Goal: Task Accomplishment & Management: Manage account settings

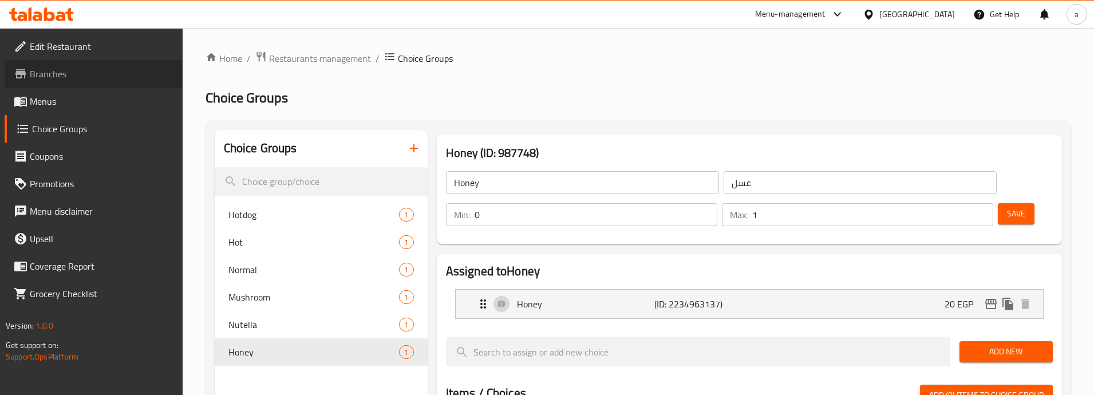
click at [88, 81] on link "Branches" at bounding box center [94, 73] width 178 height 27
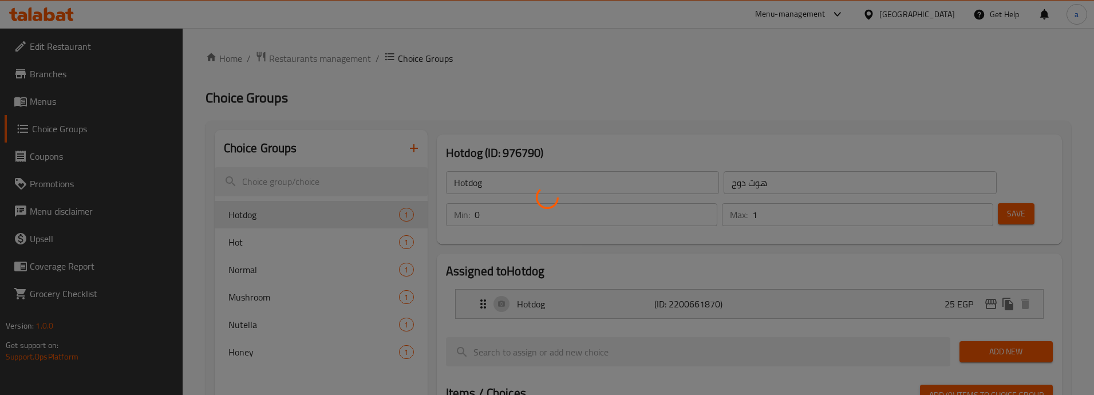
click at [298, 60] on div at bounding box center [547, 197] width 1094 height 395
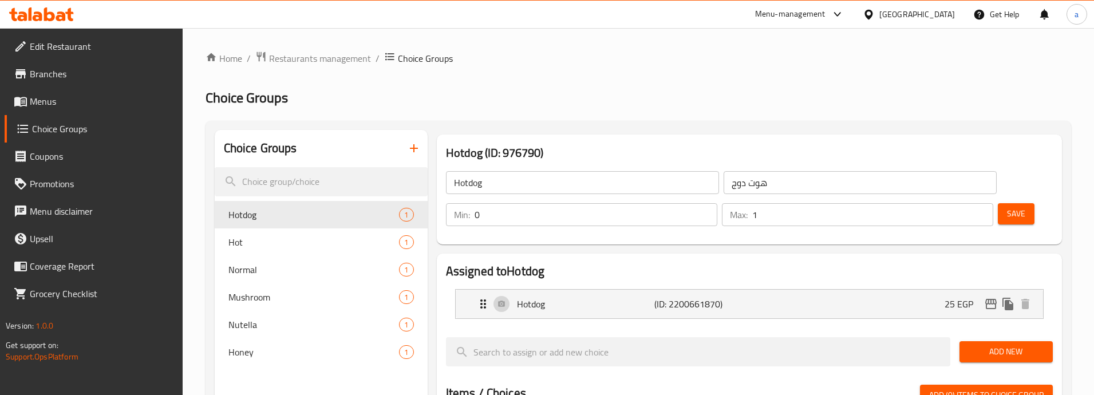
click at [298, 60] on span "Restaurants management" at bounding box center [320, 59] width 102 height 14
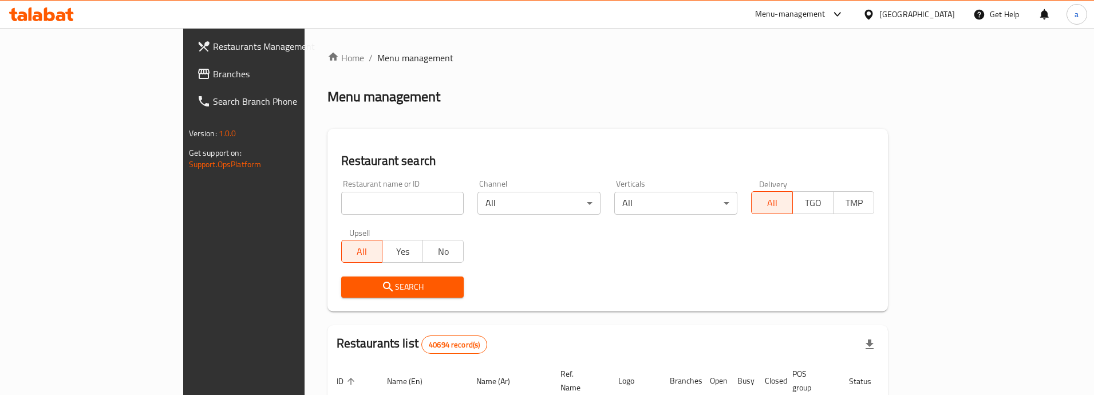
click at [213, 75] on span "Branches" at bounding box center [285, 74] width 144 height 14
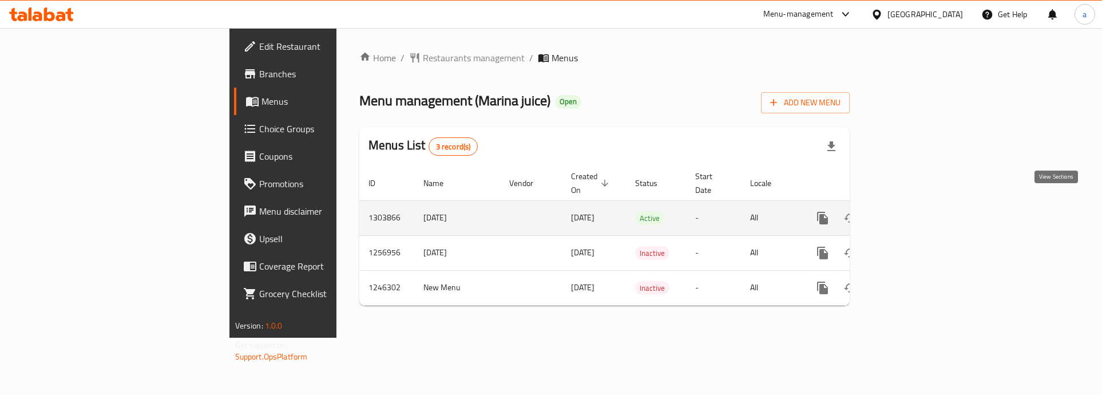
click at [912, 211] on icon "enhanced table" at bounding box center [905, 218] width 14 height 14
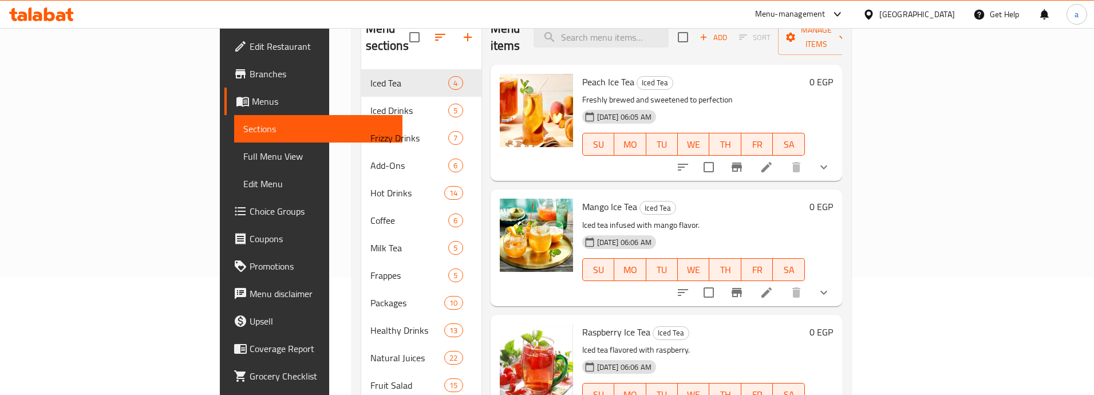
scroll to position [57, 0]
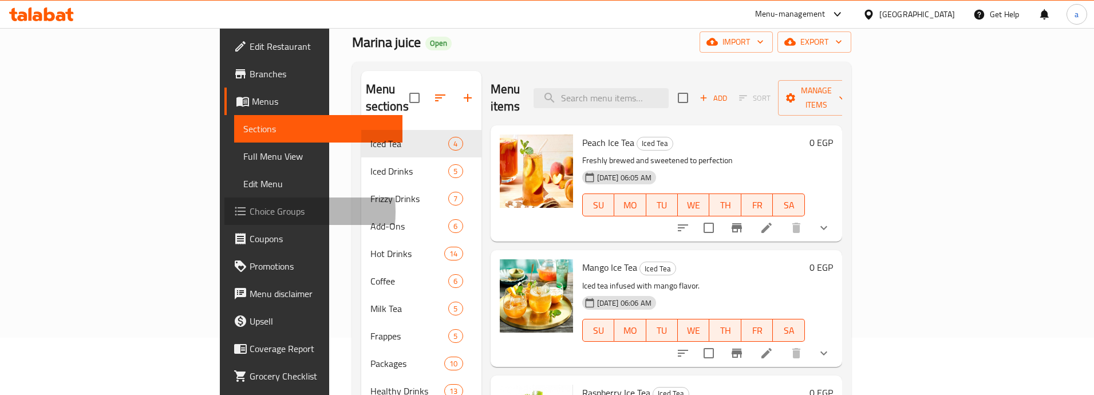
click at [249, 212] on span "Choice Groups" at bounding box center [321, 211] width 144 height 14
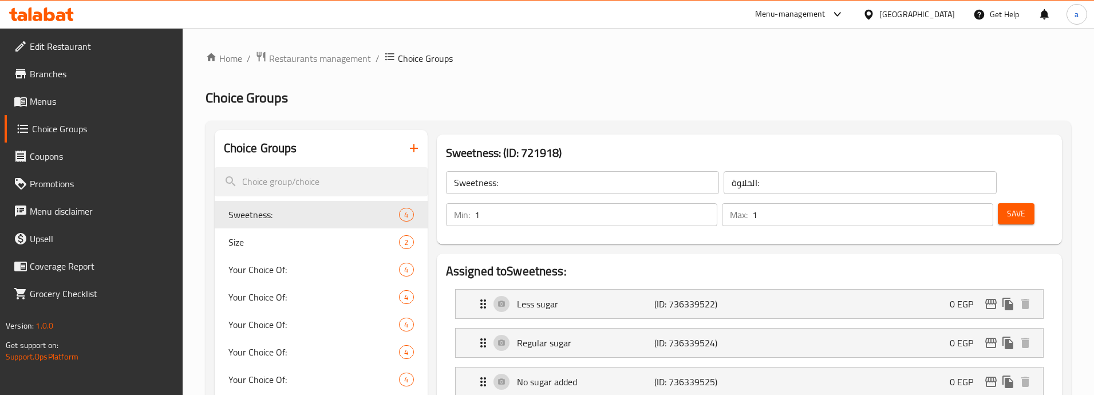
click at [70, 105] on span "Menus" at bounding box center [102, 101] width 144 height 14
click at [47, 100] on span "Menus" at bounding box center [102, 101] width 144 height 14
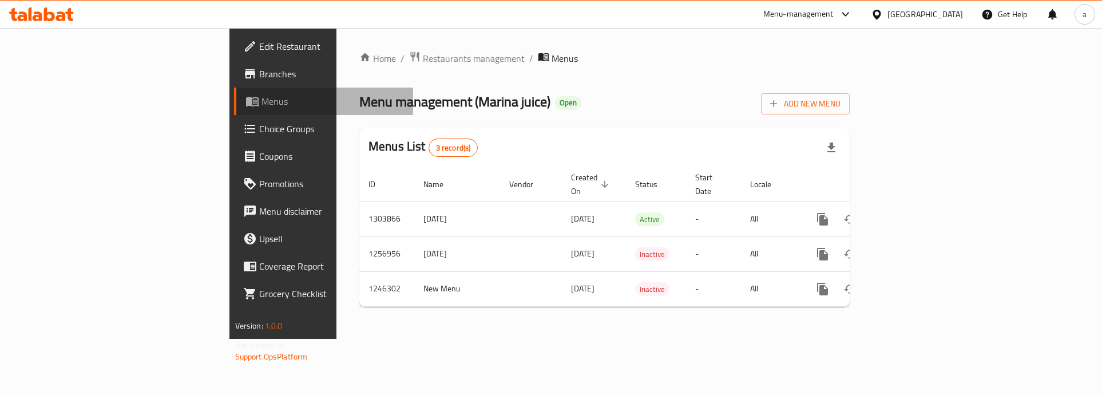
click at [262, 100] on span "Menus" at bounding box center [333, 101] width 143 height 14
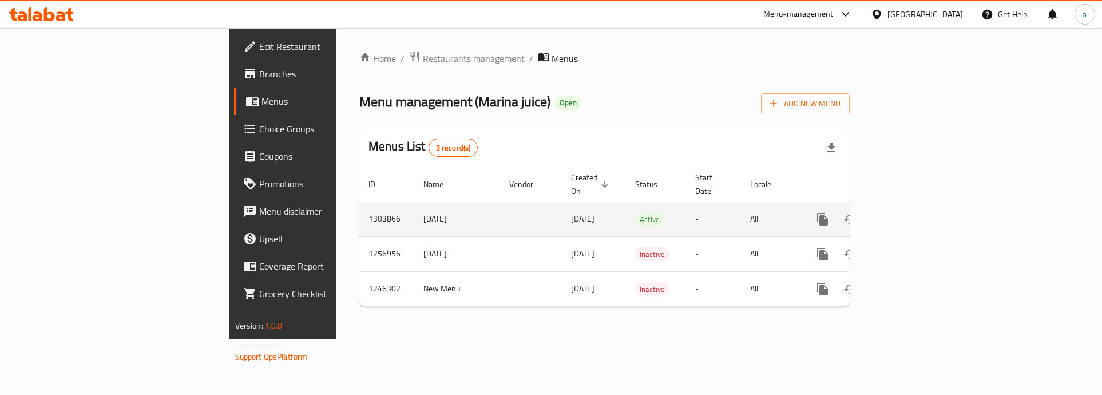
click at [912, 212] on icon "enhanced table" at bounding box center [905, 219] width 14 height 14
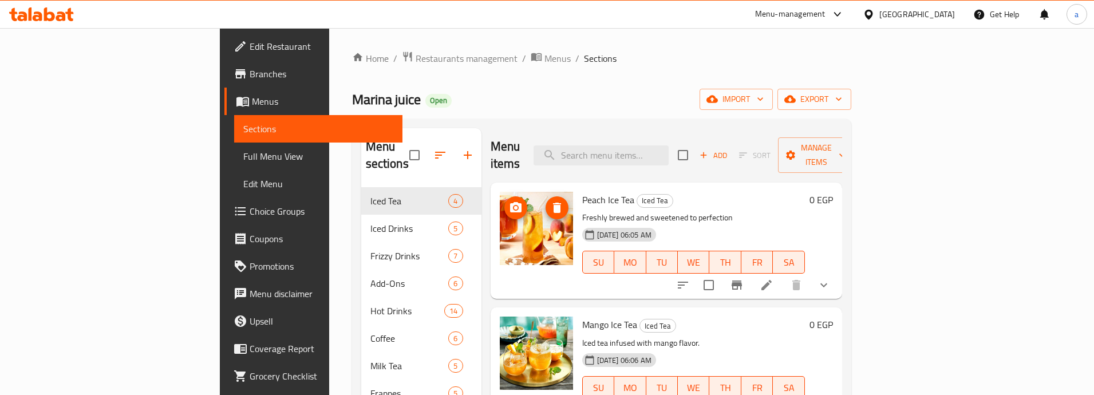
click at [500, 232] on img at bounding box center [536, 228] width 73 height 73
click at [500, 241] on img at bounding box center [536, 228] width 73 height 73
click at [771, 280] on icon at bounding box center [766, 285] width 10 height 10
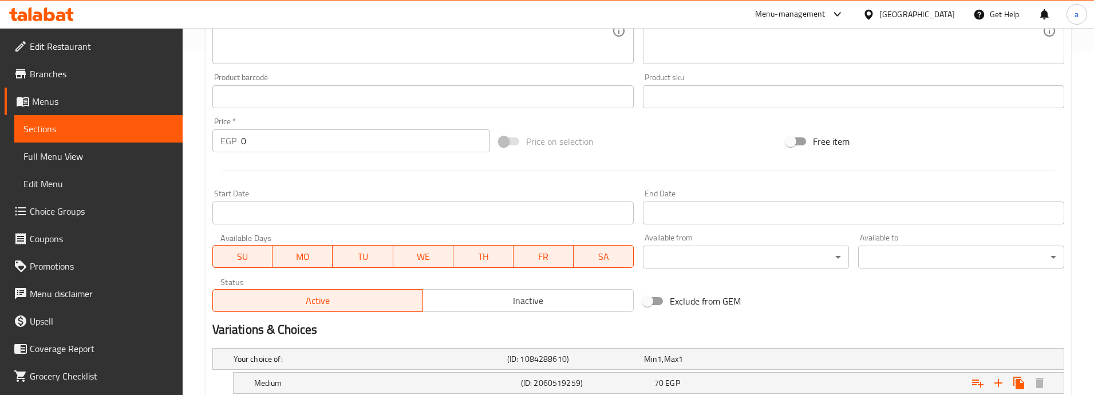
scroll to position [456, 0]
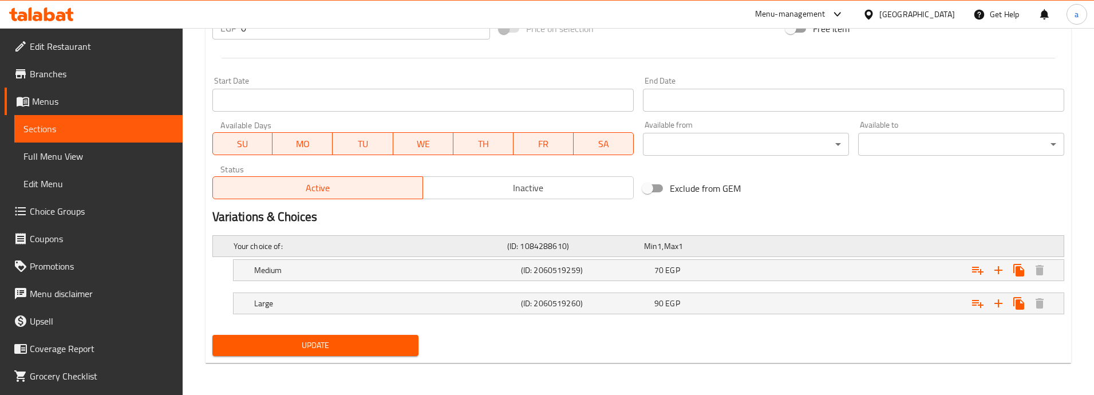
click at [645, 244] on span "Min" at bounding box center [650, 246] width 13 height 15
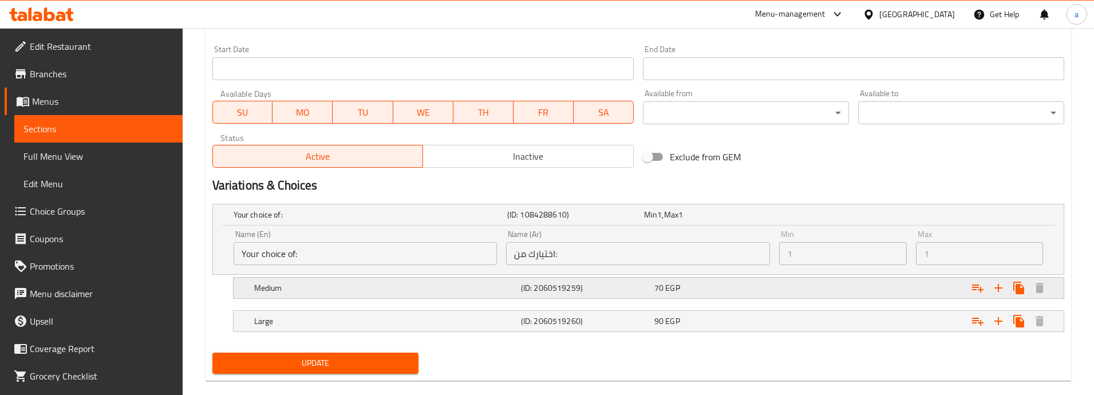
scroll to position [505, 0]
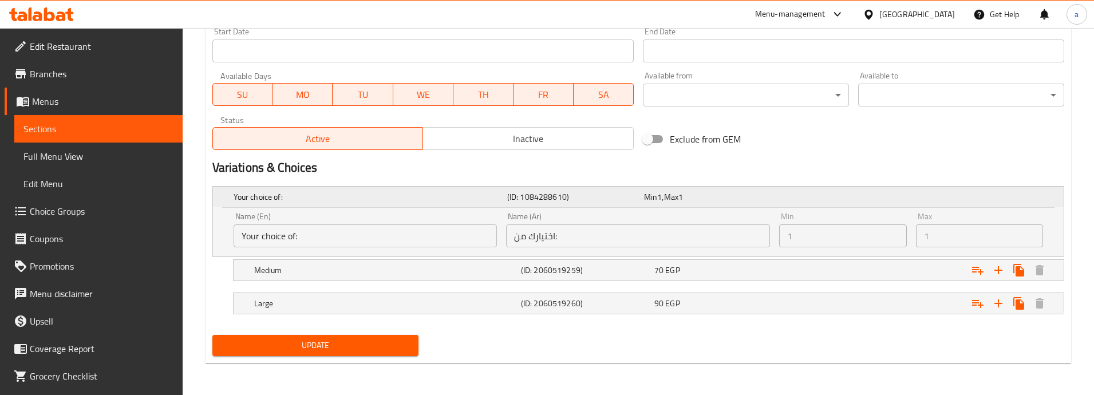
click at [440, 199] on h5 "Your choice of:" at bounding box center [367, 196] width 269 height 11
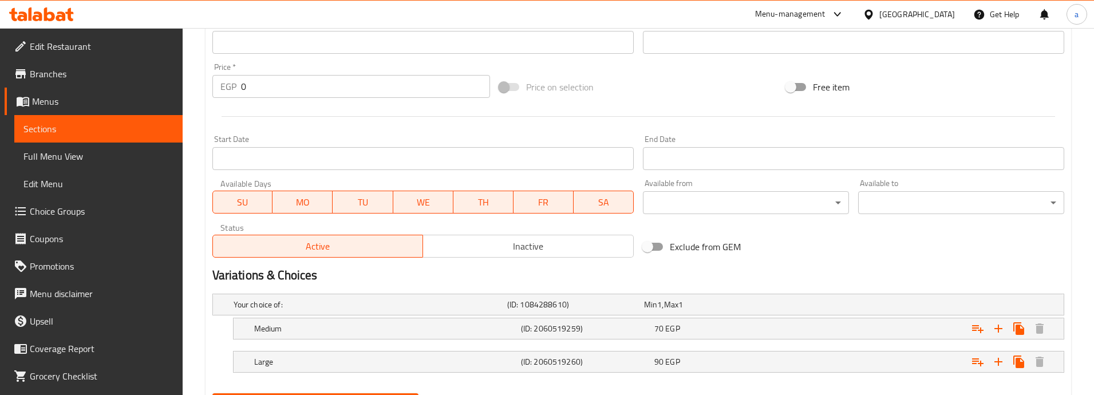
scroll to position [342, 0]
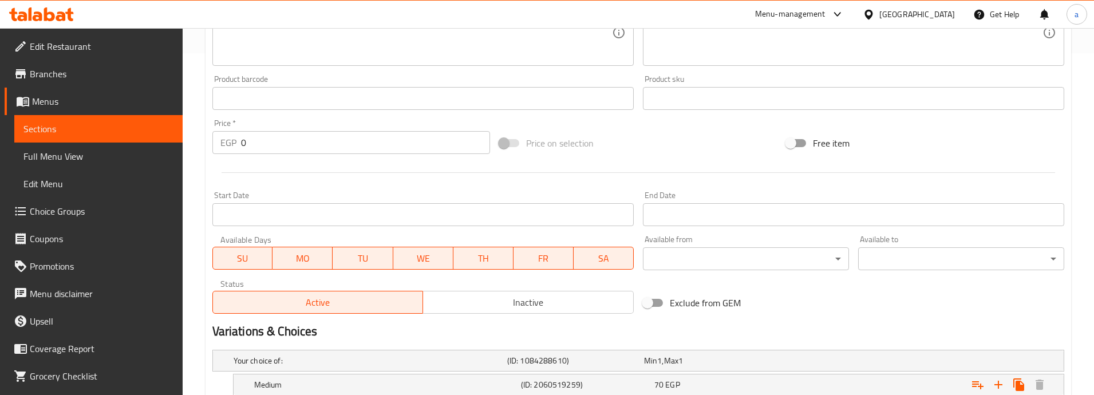
click at [521, 308] on span "Inactive" at bounding box center [527, 302] width 201 height 17
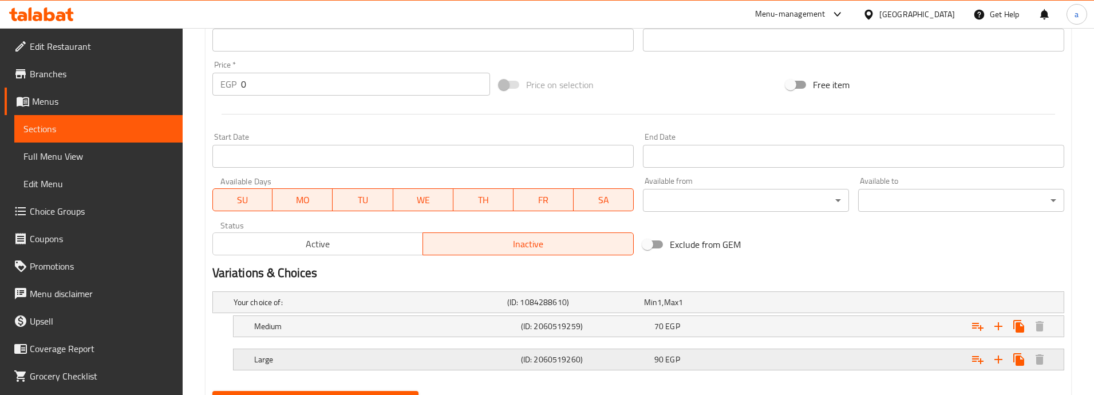
scroll to position [456, 0]
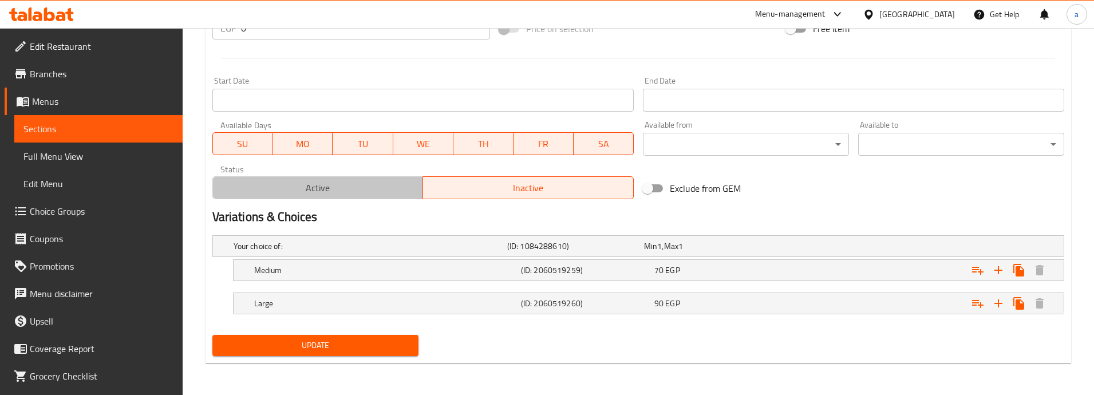
click at [326, 189] on span "Active" at bounding box center [317, 188] width 201 height 17
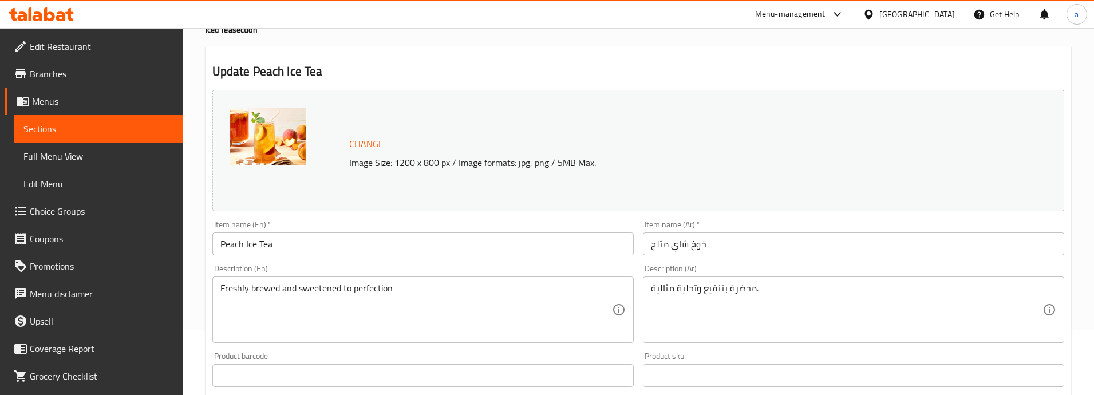
scroll to position [0, 0]
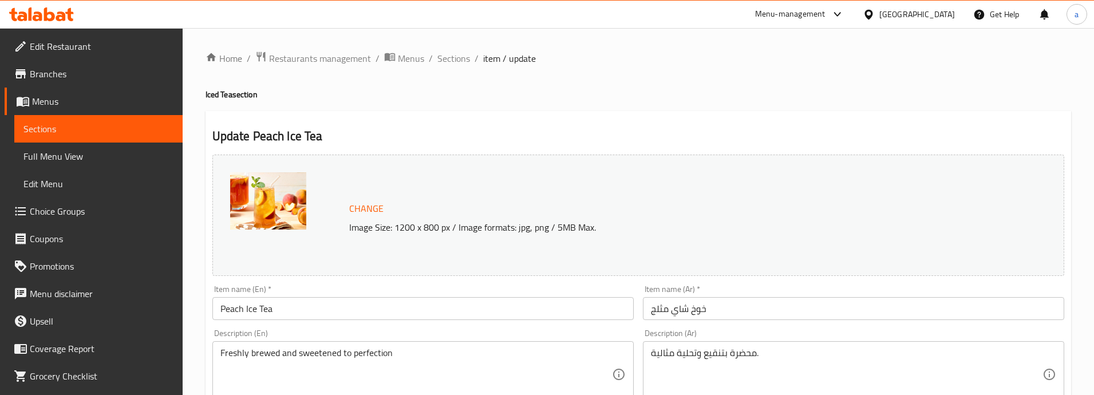
click at [721, 308] on input "خوخ شاي مثلج" at bounding box center [853, 308] width 421 height 23
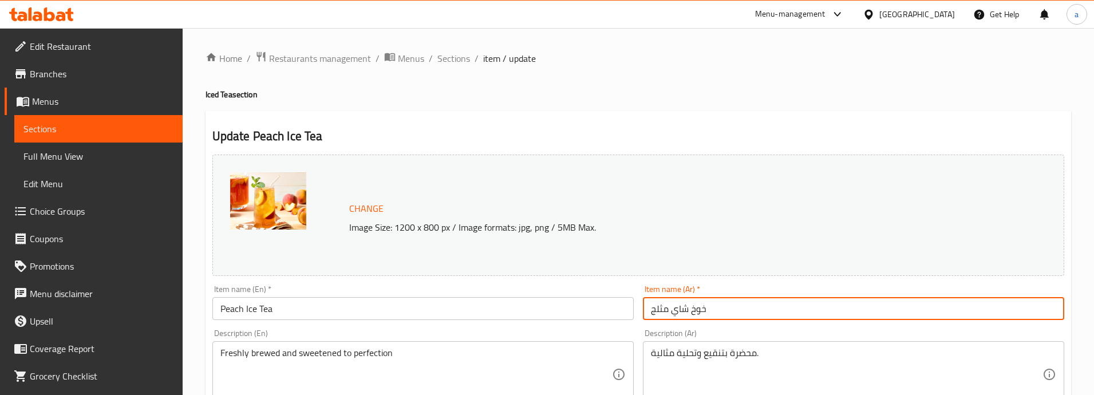
click at [721, 308] on input "خوخ شاي مثلج" at bounding box center [853, 308] width 421 height 23
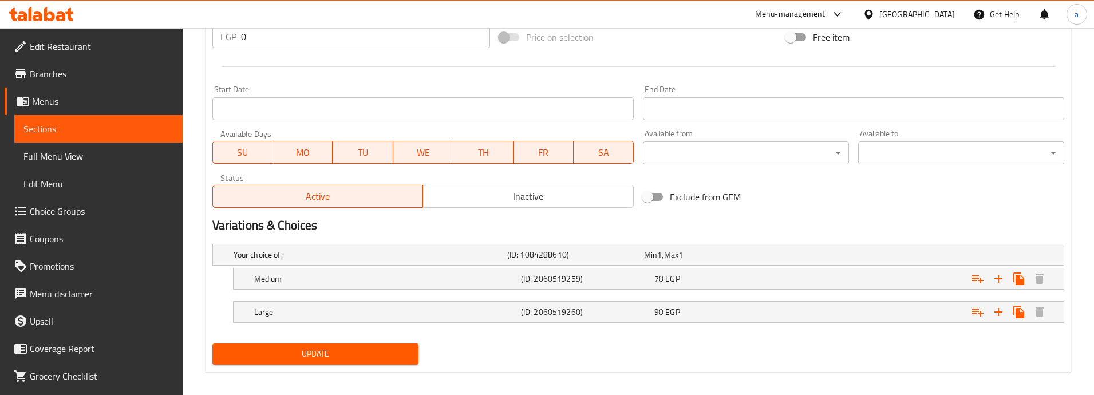
scroll to position [456, 0]
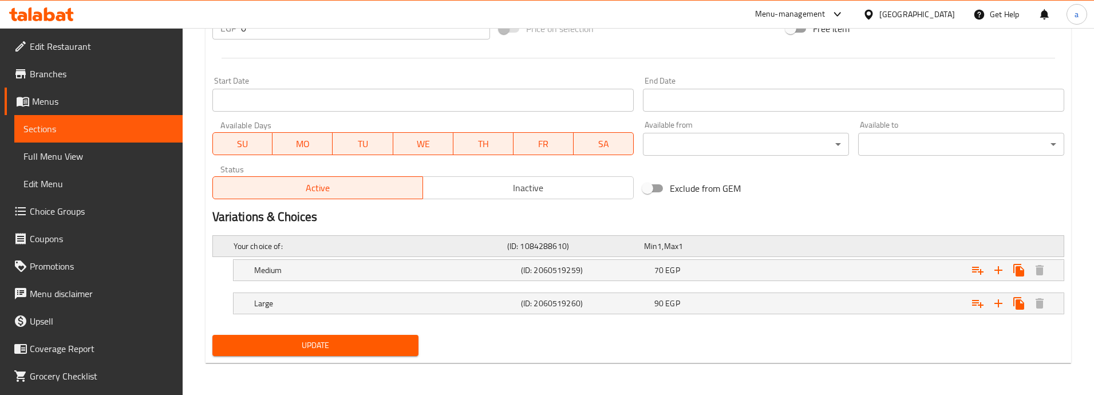
click at [439, 244] on h5 "Your choice of:" at bounding box center [367, 245] width 269 height 11
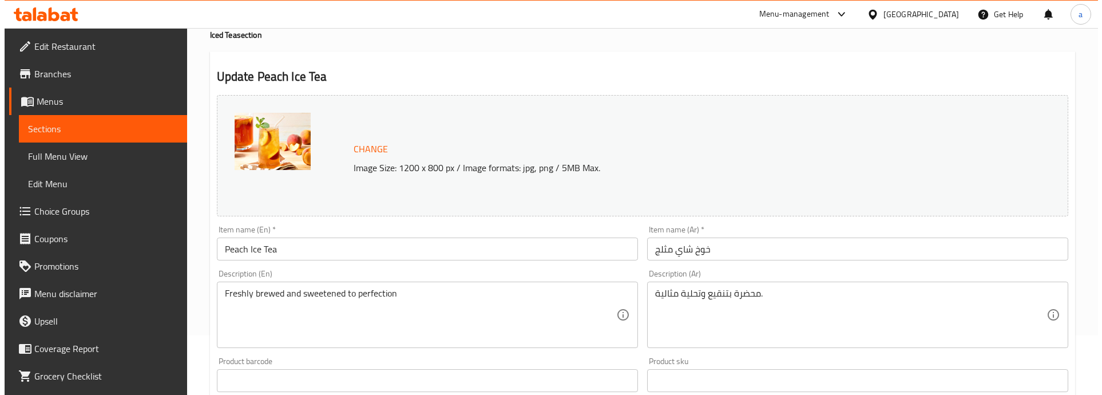
scroll to position [0, 0]
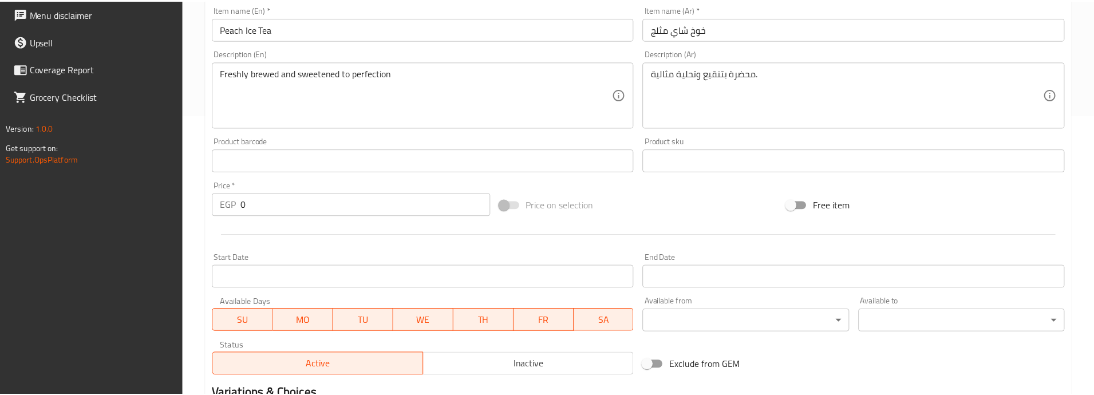
scroll to position [505, 0]
